Goal: Find specific page/section: Find specific page/section

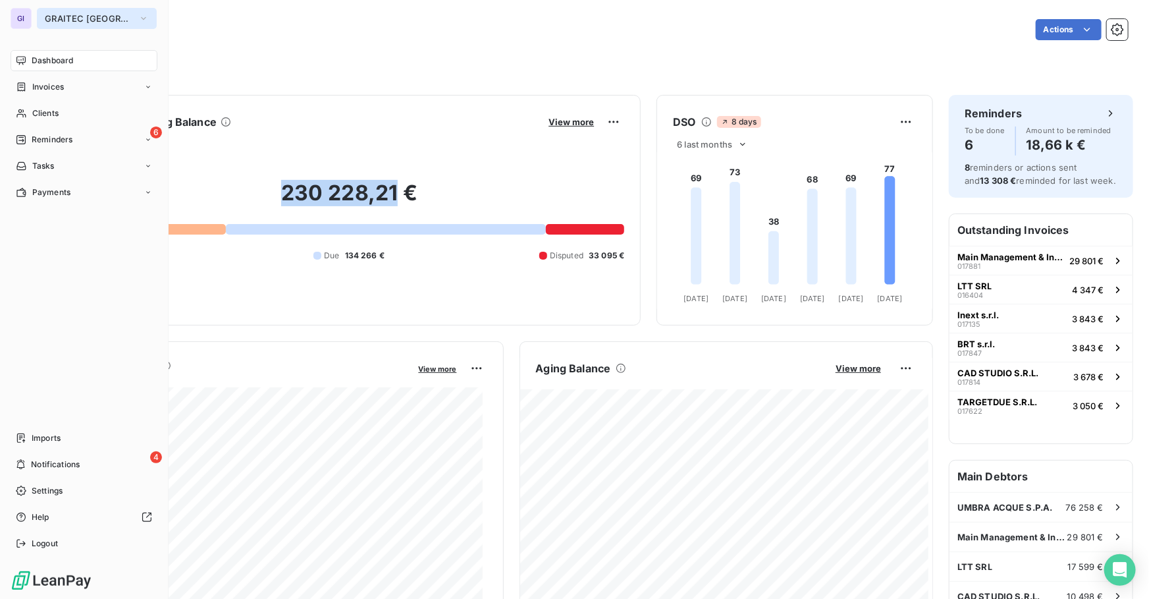
click at [65, 14] on span "GRAITEC [GEOGRAPHIC_DATA]" at bounding box center [89, 18] width 88 height 11
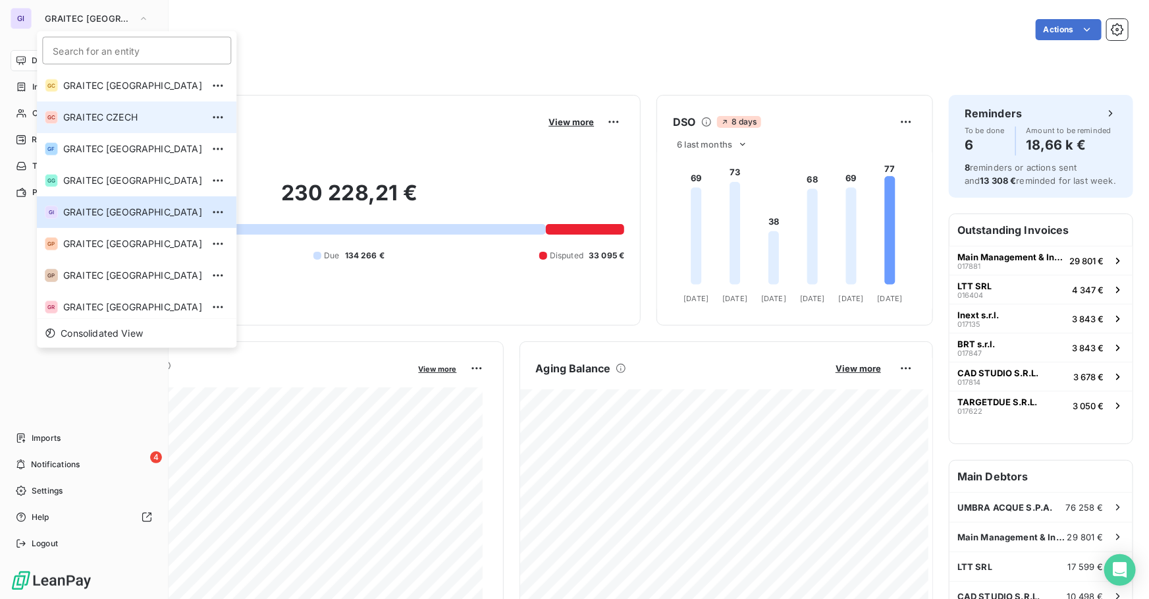
click at [118, 125] on li "GC GRAITEC CZECH" at bounding box center [137, 117] width 200 height 32
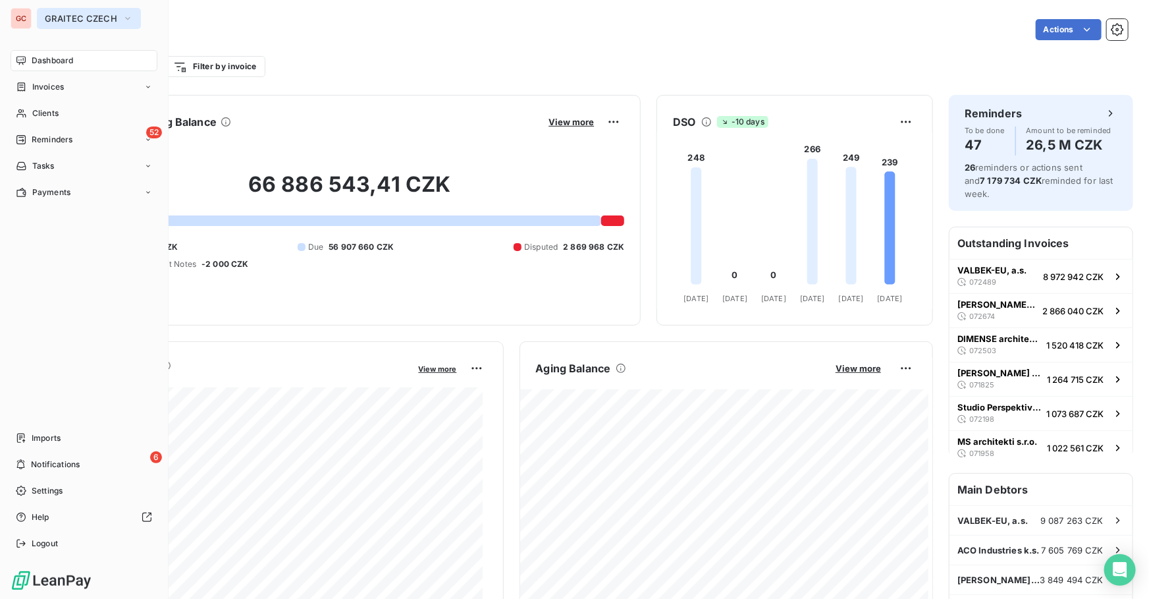
click at [61, 16] on span "GRAITEC CZECH" at bounding box center [81, 18] width 72 height 11
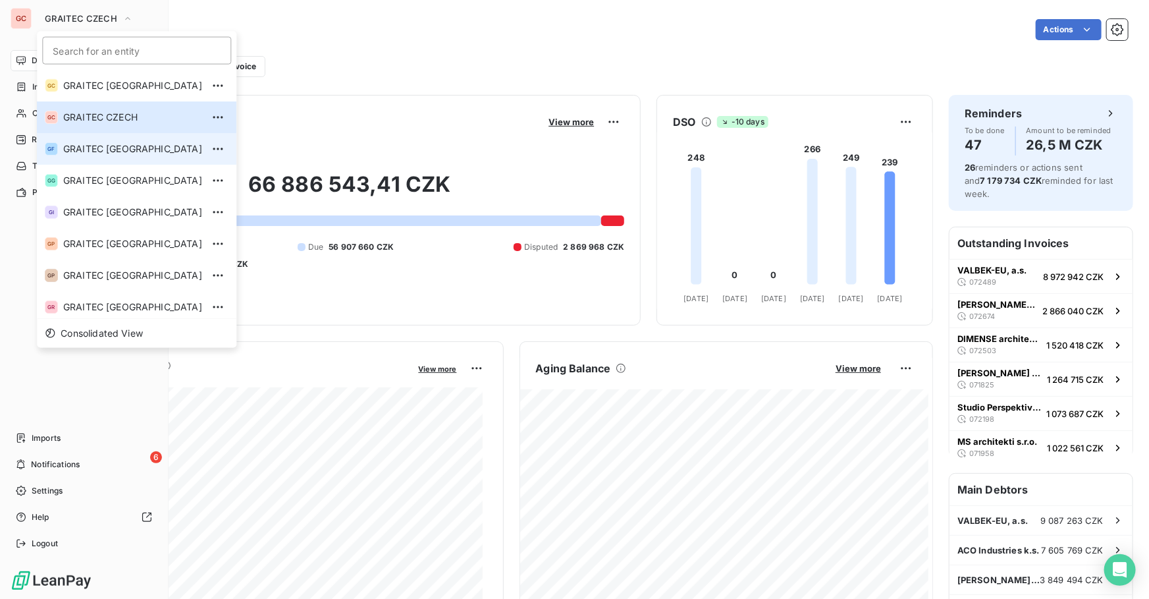
click at [114, 141] on li "GF GRAITEC [GEOGRAPHIC_DATA]" at bounding box center [137, 149] width 200 height 32
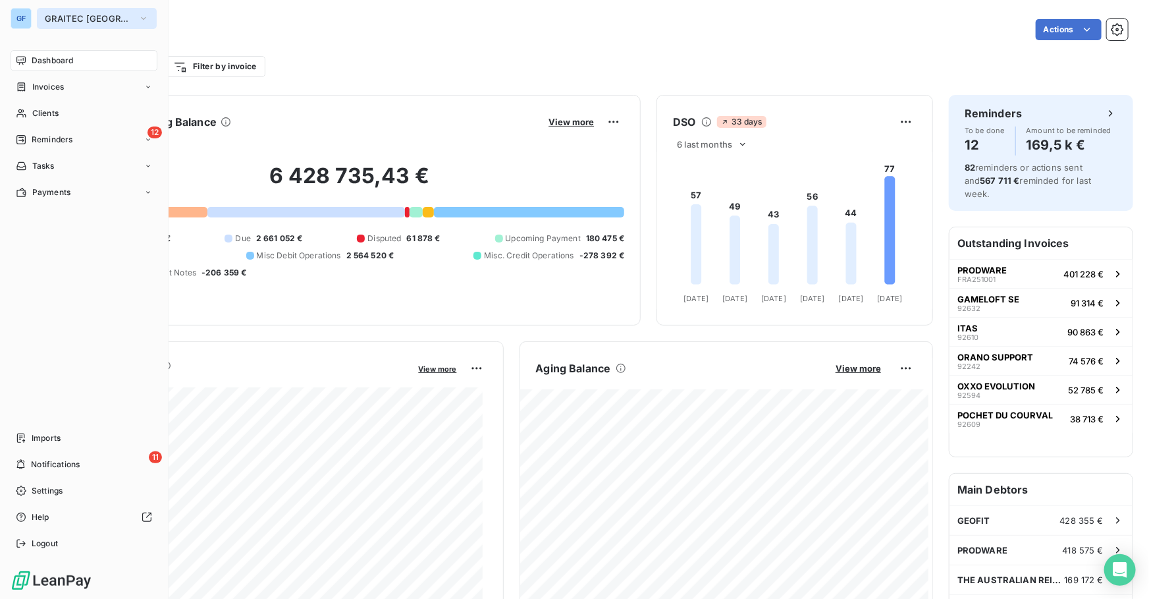
click at [103, 24] on button "GRAITEC [GEOGRAPHIC_DATA]" at bounding box center [97, 18] width 120 height 21
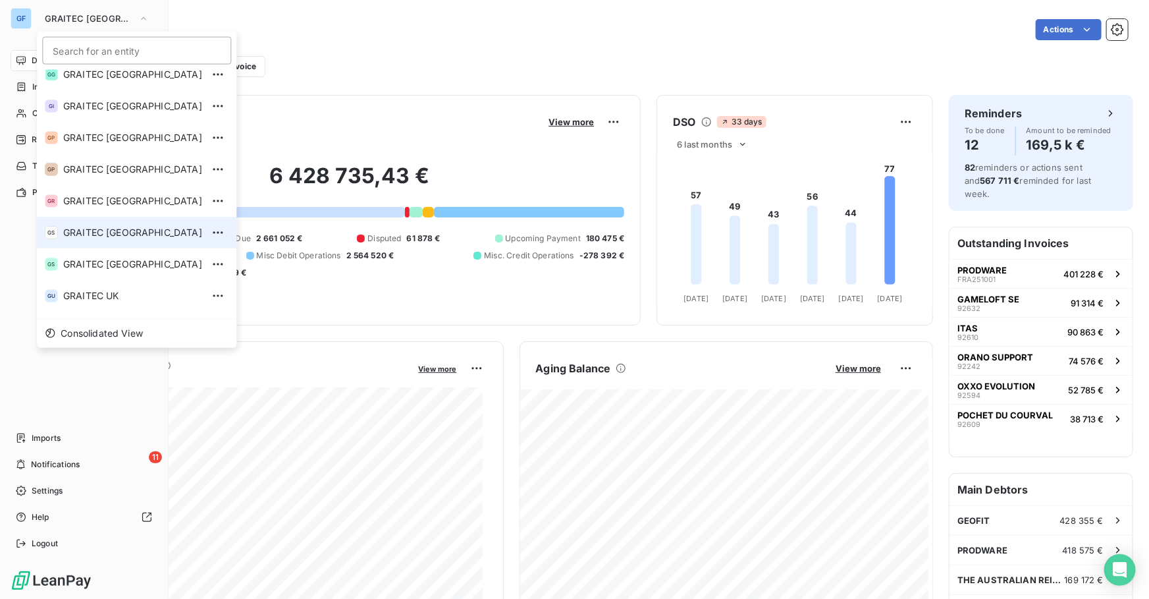
scroll to position [119, 0]
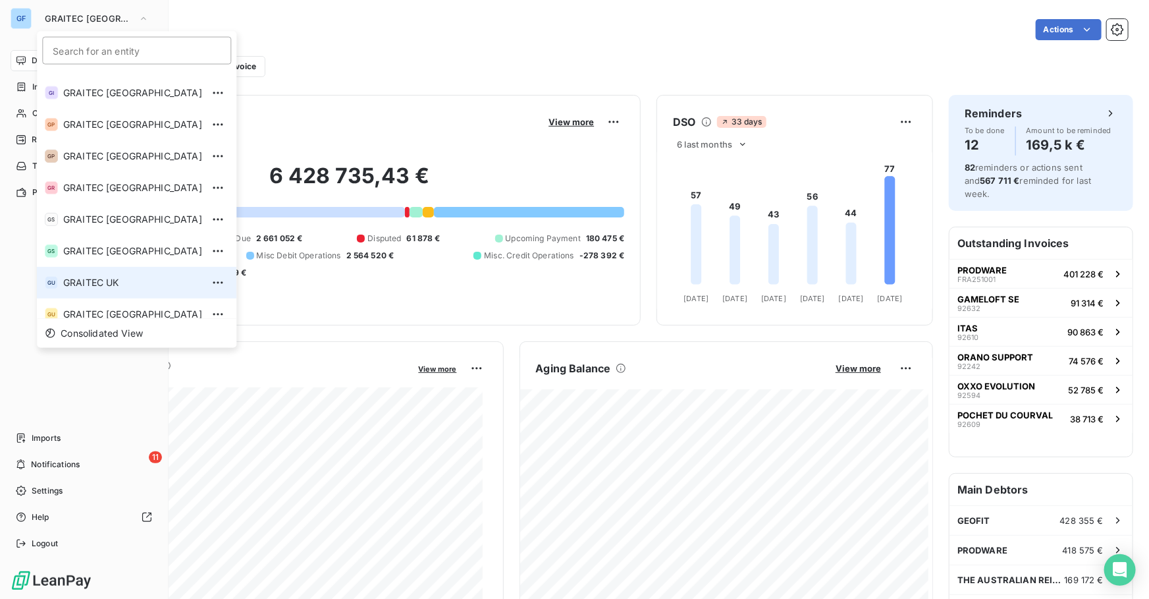
click at [112, 276] on span "GRAITEC UK" at bounding box center [132, 282] width 139 height 13
